Goal: Transaction & Acquisition: Purchase product/service

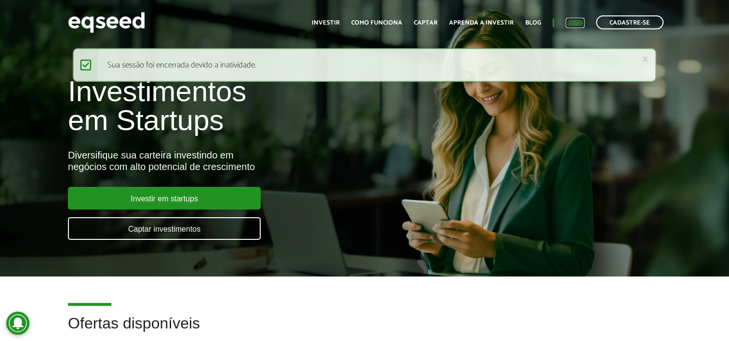
click at [572, 21] on link "Login" at bounding box center [574, 23] width 19 height 6
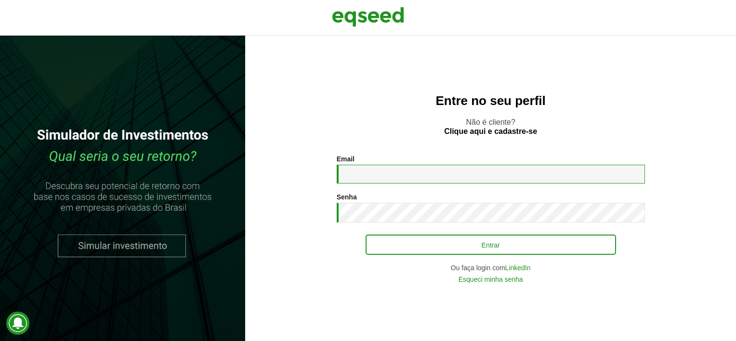
type input "**********"
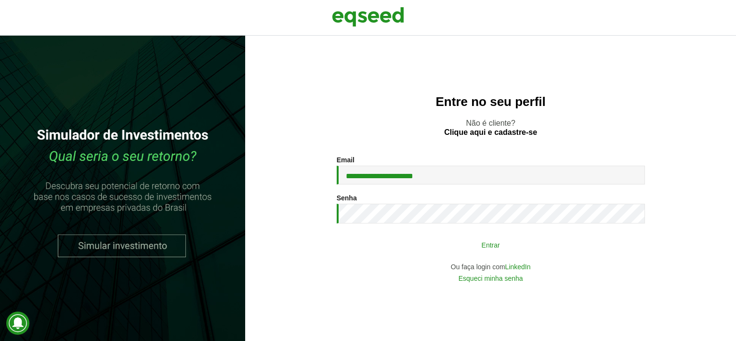
click at [507, 250] on button "Entrar" at bounding box center [491, 245] width 250 height 18
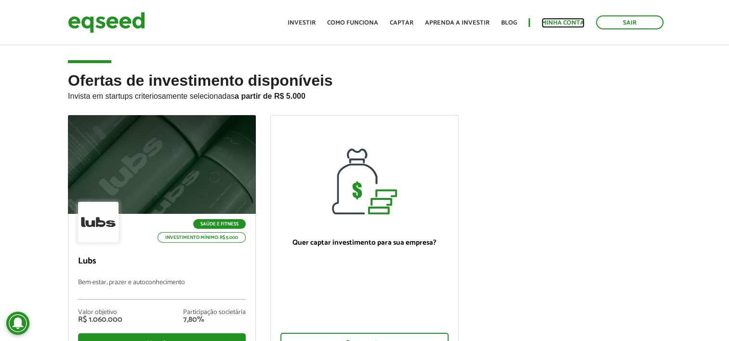
click at [549, 20] on link "Minha conta" at bounding box center [562, 23] width 43 height 6
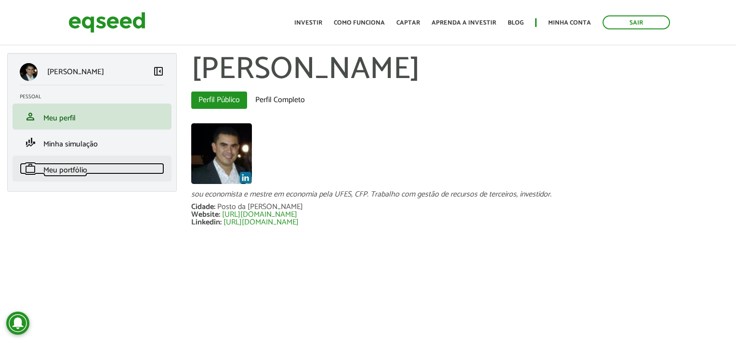
click at [73, 168] on span "Meu portfólio" at bounding box center [65, 170] width 44 height 13
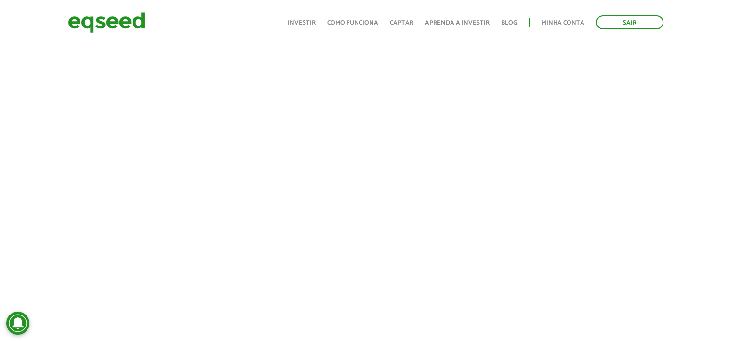
scroll to position [186, 0]
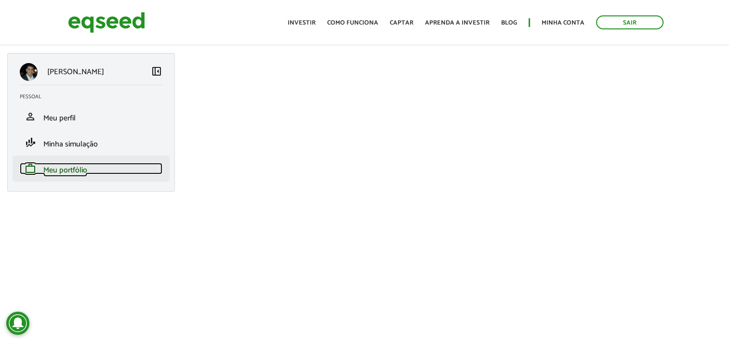
click at [71, 168] on span "Meu portfólio" at bounding box center [65, 170] width 44 height 13
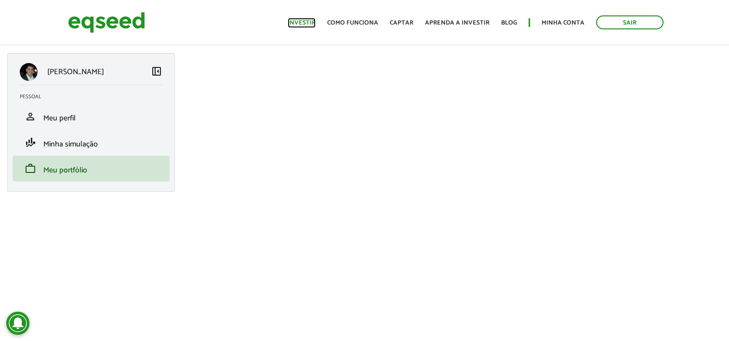
click at [301, 21] on link "Investir" at bounding box center [302, 23] width 28 height 6
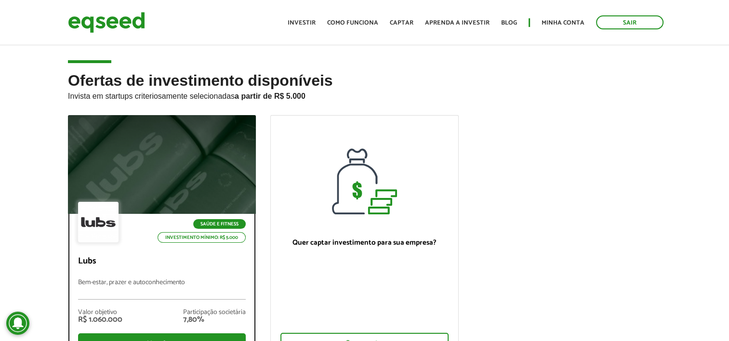
click at [181, 164] on div at bounding box center [161, 164] width 225 height 118
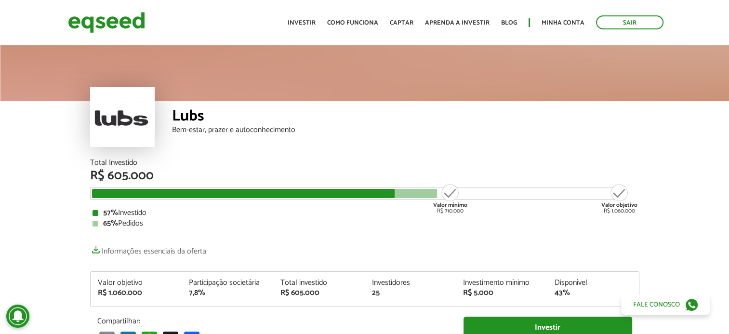
scroll to position [44, 0]
